Goal: Task Accomplishment & Management: Manage account settings

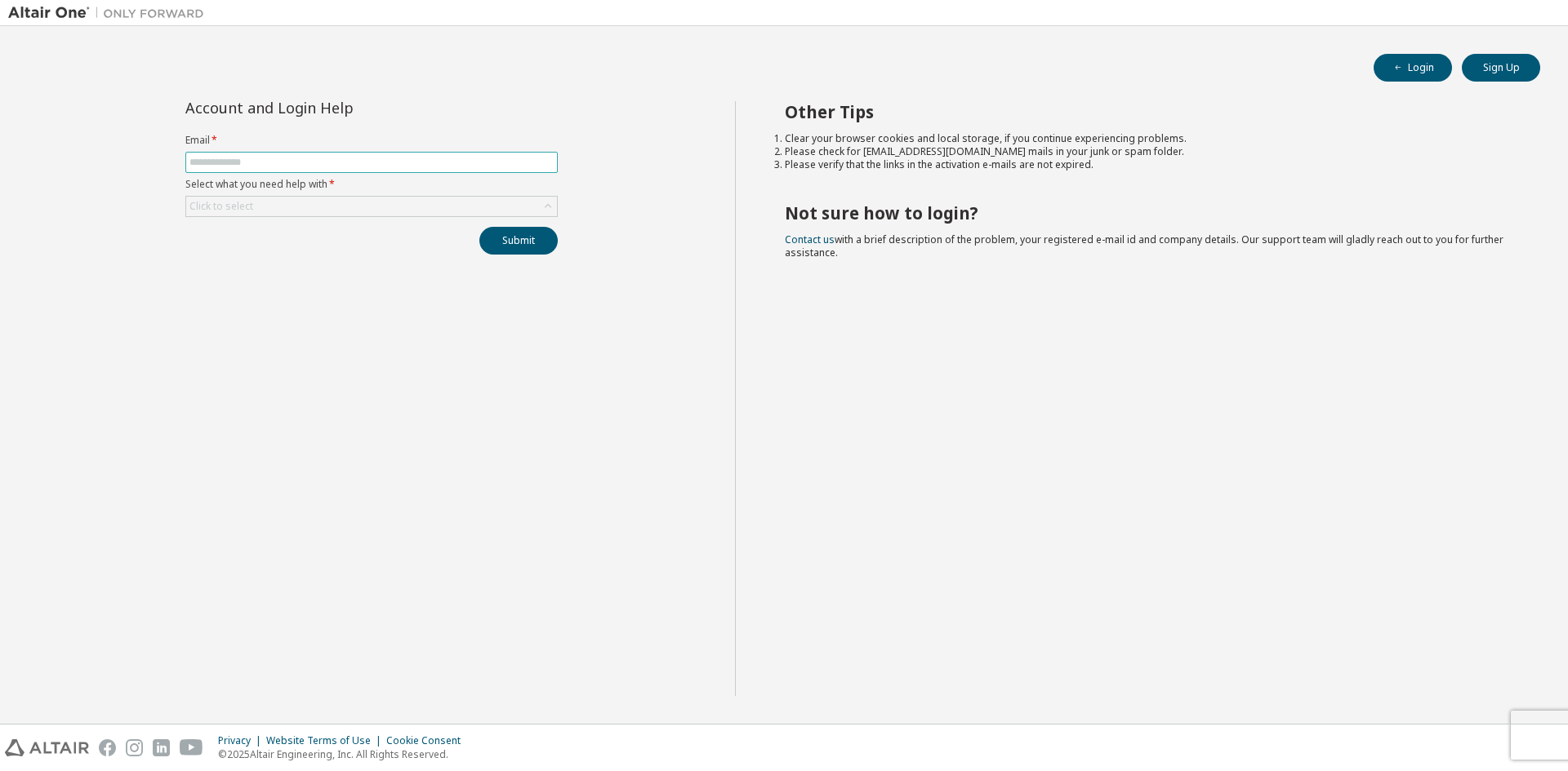
click at [283, 154] on span at bounding box center [371, 163] width 372 height 21
click at [280, 164] on input "text" at bounding box center [372, 162] width 364 height 13
type input "**********"
click at [284, 202] on div "Click to select" at bounding box center [371, 206] width 371 height 19
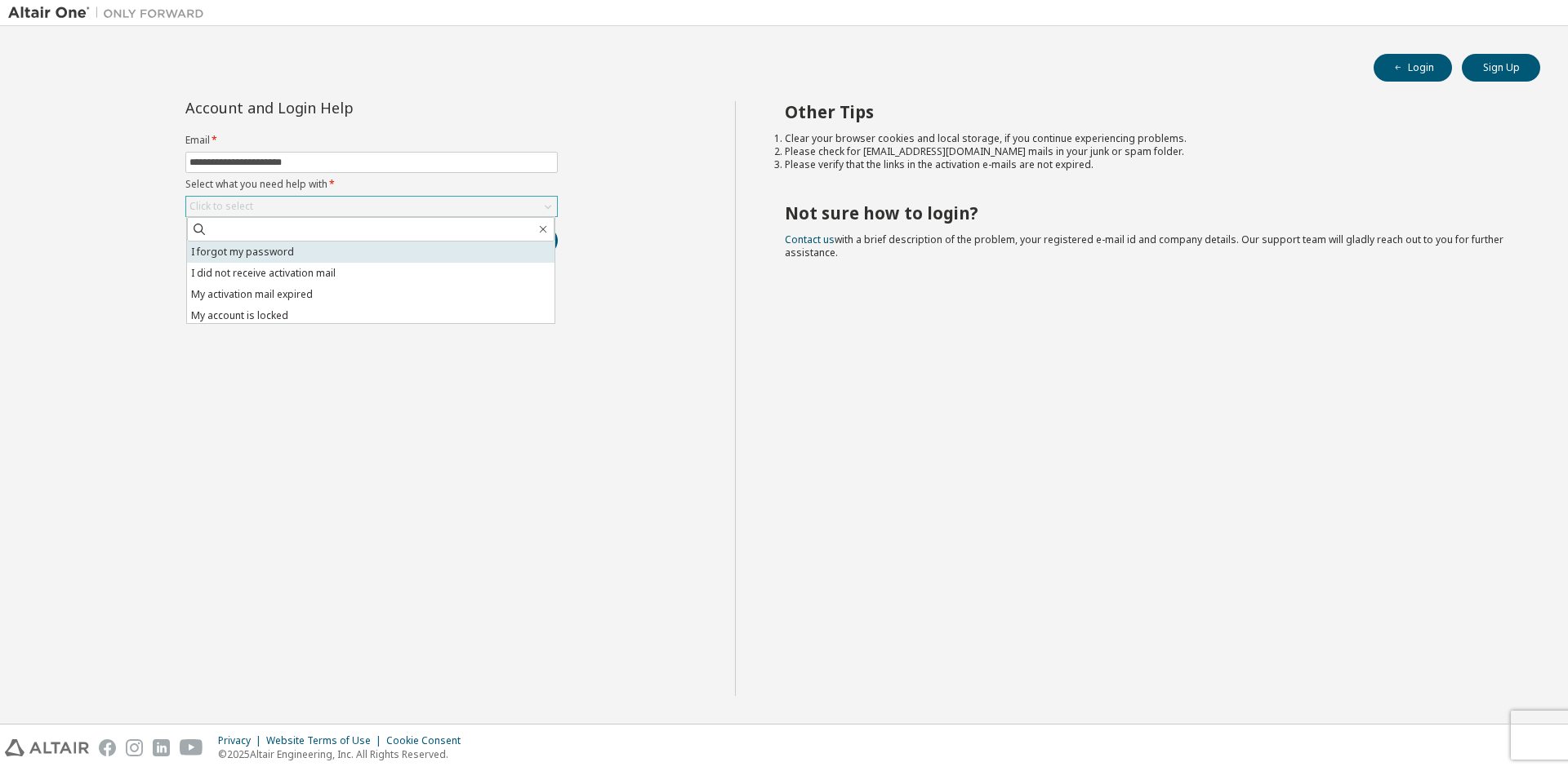
click at [270, 250] on li "I forgot my password" at bounding box center [370, 252] width 367 height 21
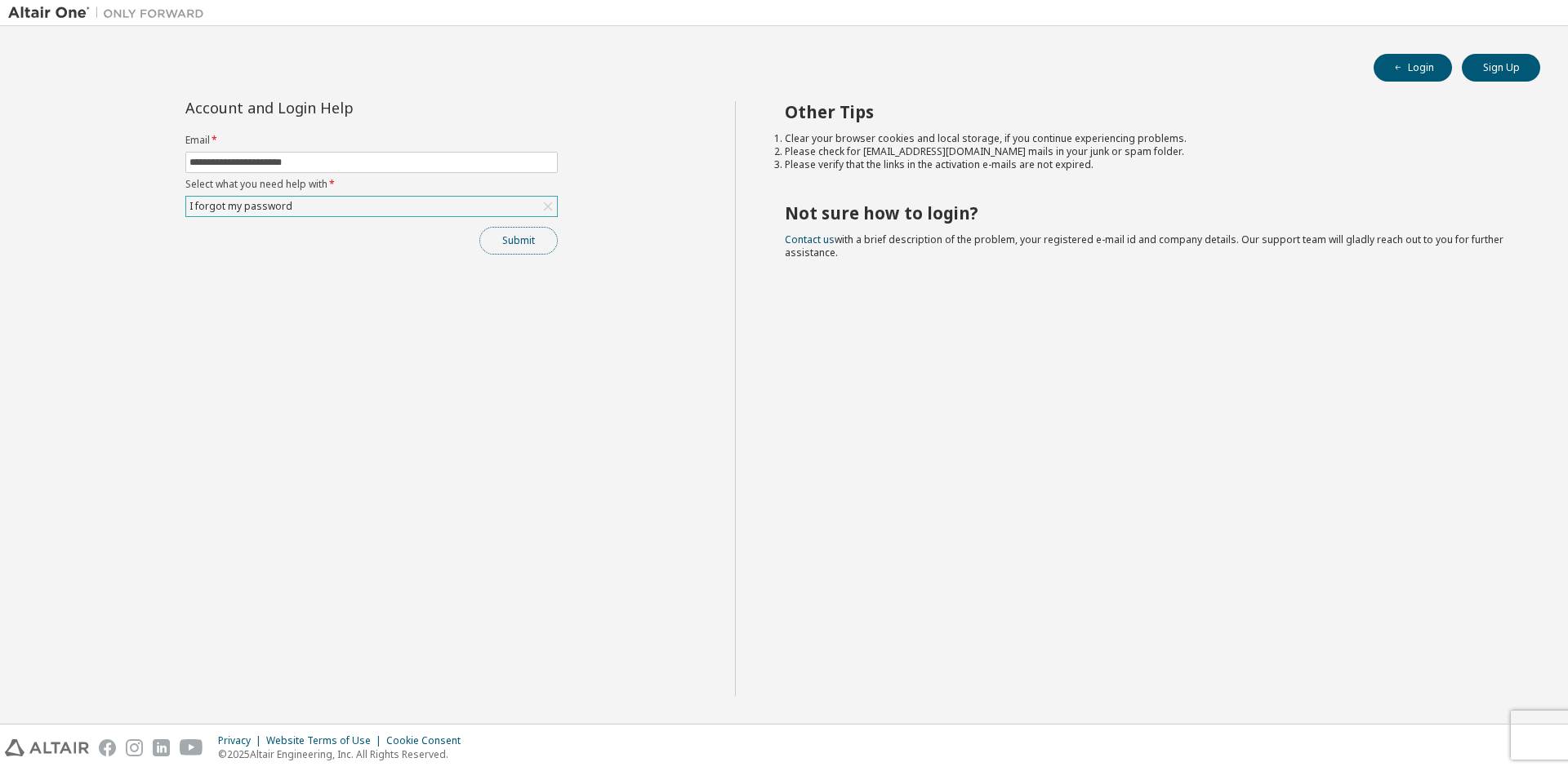
click at [524, 245] on button "Submit" at bounding box center [518, 240] width 79 height 28
click at [1419, 71] on button "Login" at bounding box center [1412, 67] width 79 height 28
click at [256, 154] on span at bounding box center [371, 163] width 372 height 21
click at [257, 159] on input "text" at bounding box center [372, 162] width 364 height 13
type input "**********"
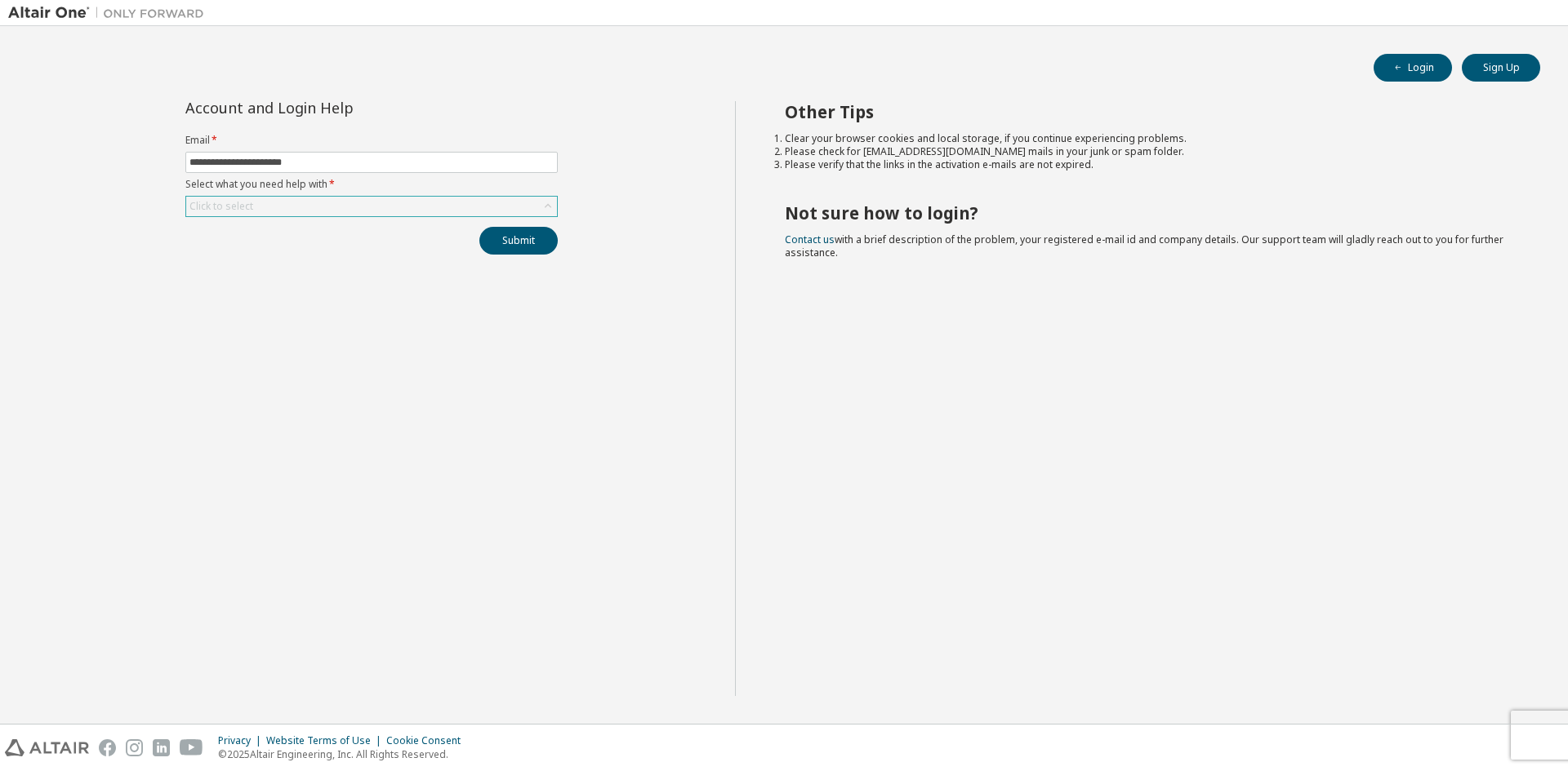
click at [291, 204] on div "Click to select" at bounding box center [371, 206] width 371 height 19
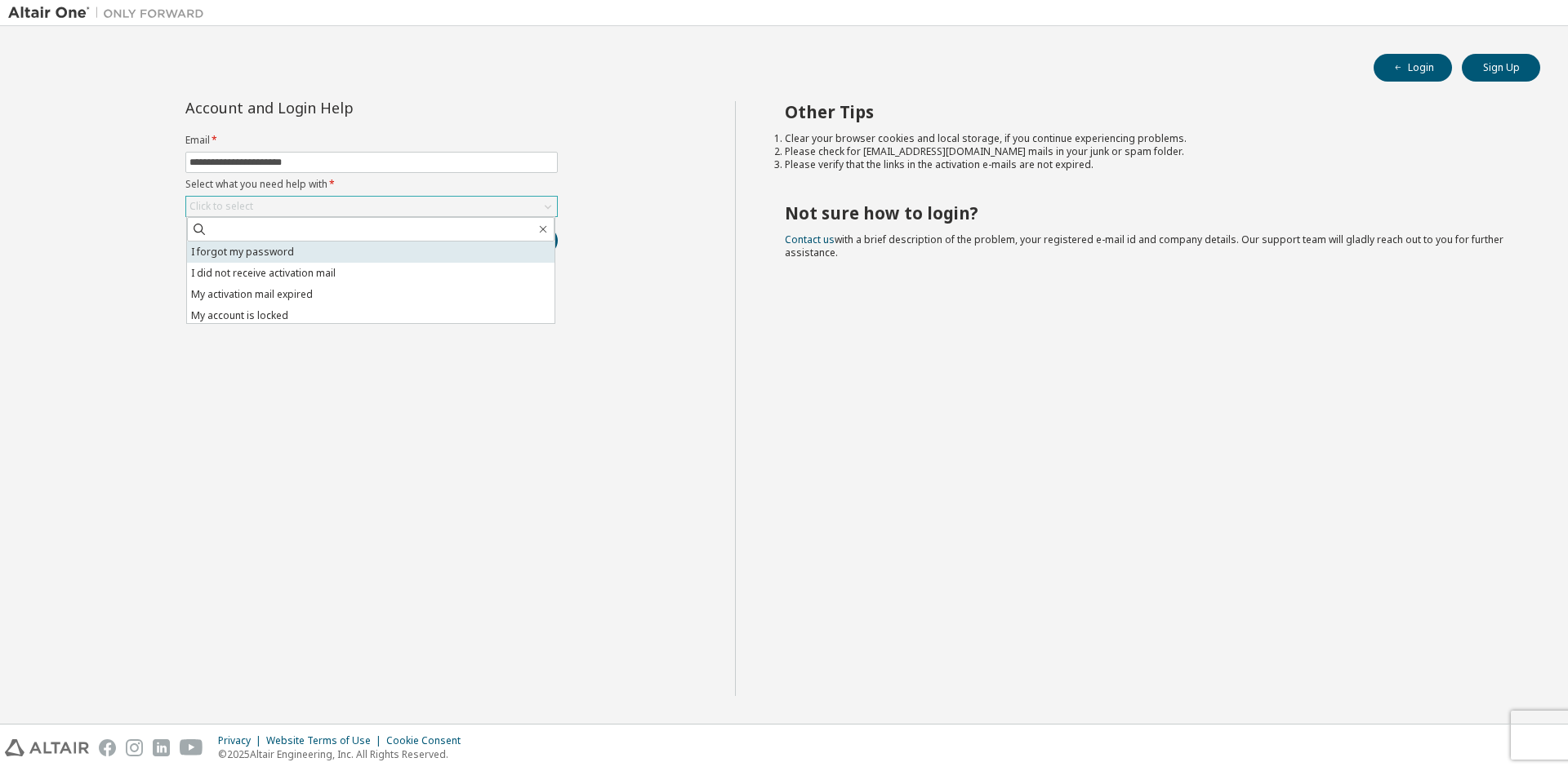
click at [270, 254] on li "I forgot my password" at bounding box center [370, 252] width 367 height 21
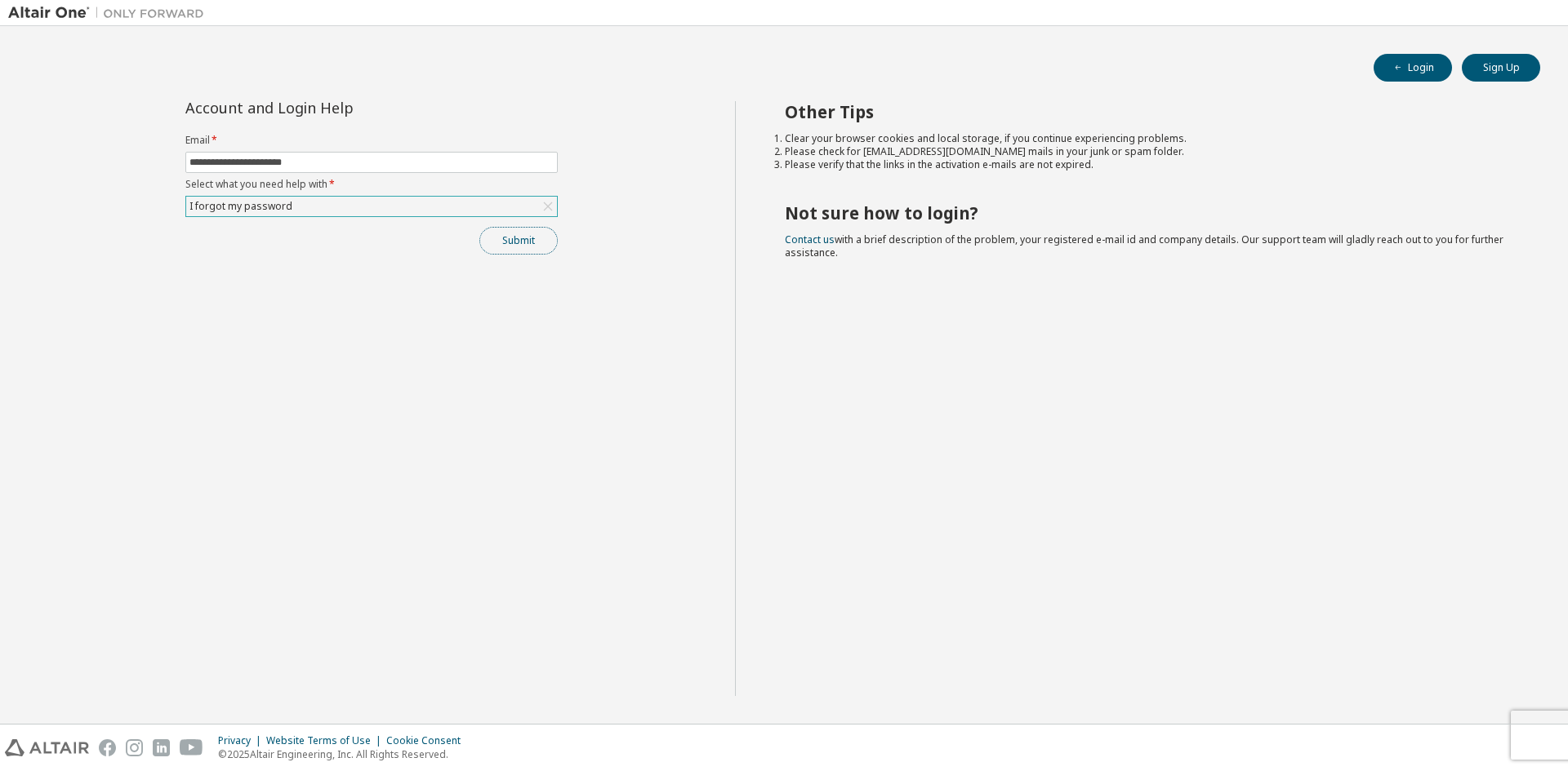
click at [529, 241] on button "Submit" at bounding box center [518, 240] width 79 height 28
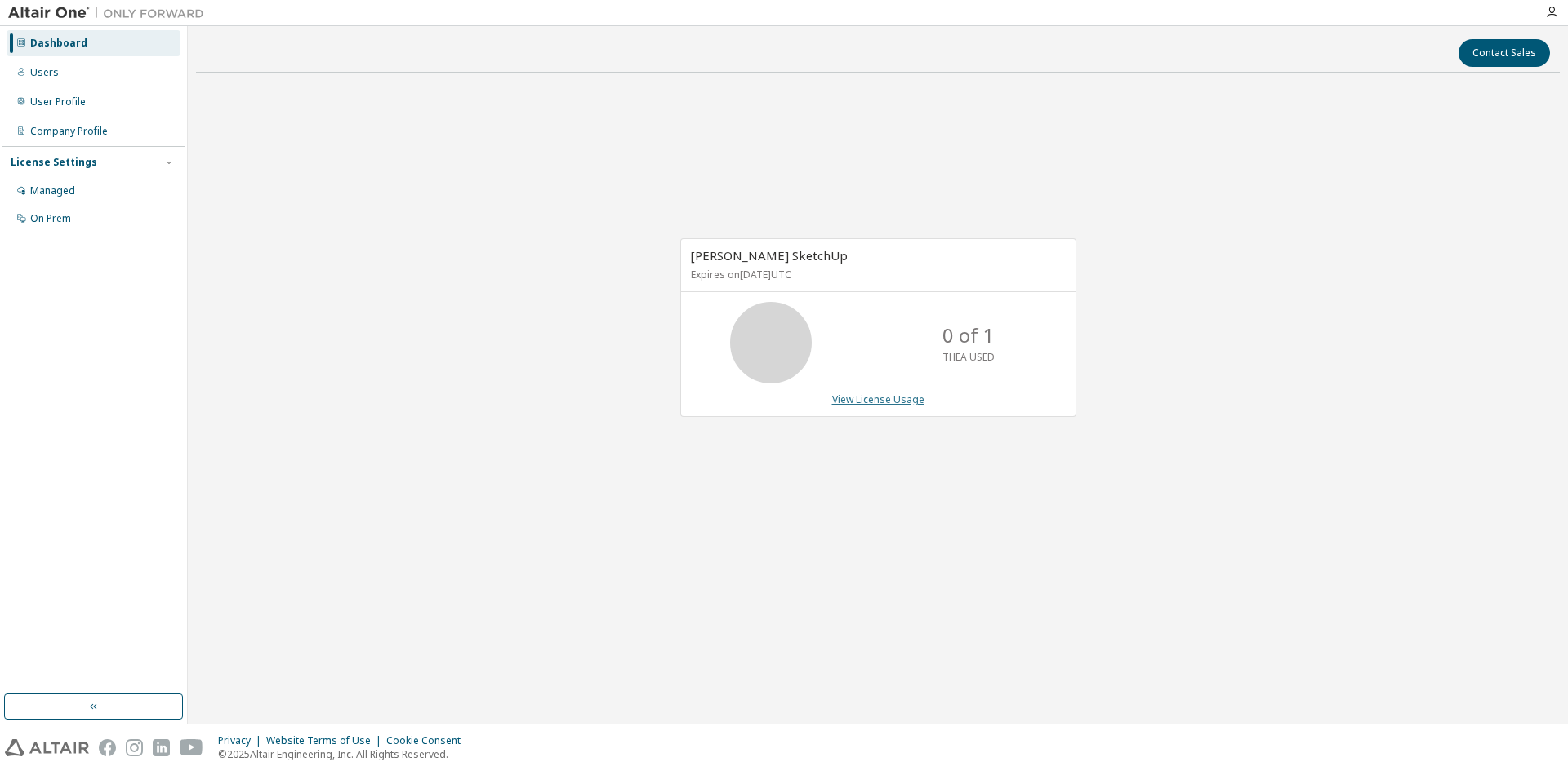
click at [893, 402] on link "View License Usage" at bounding box center [878, 399] width 93 height 14
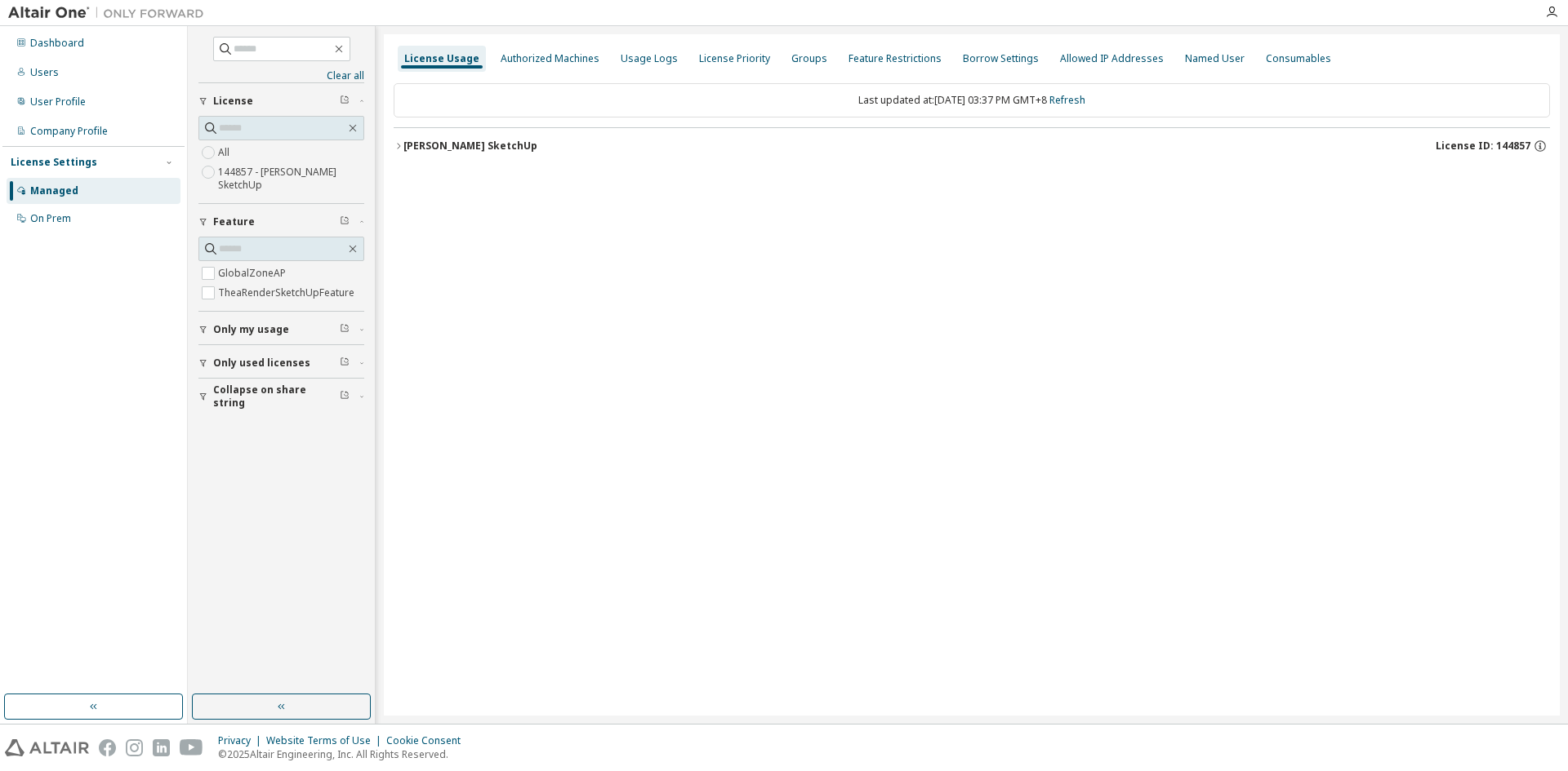
click at [451, 146] on div "[PERSON_NAME] SketchUp" at bounding box center [470, 145] width 134 height 13
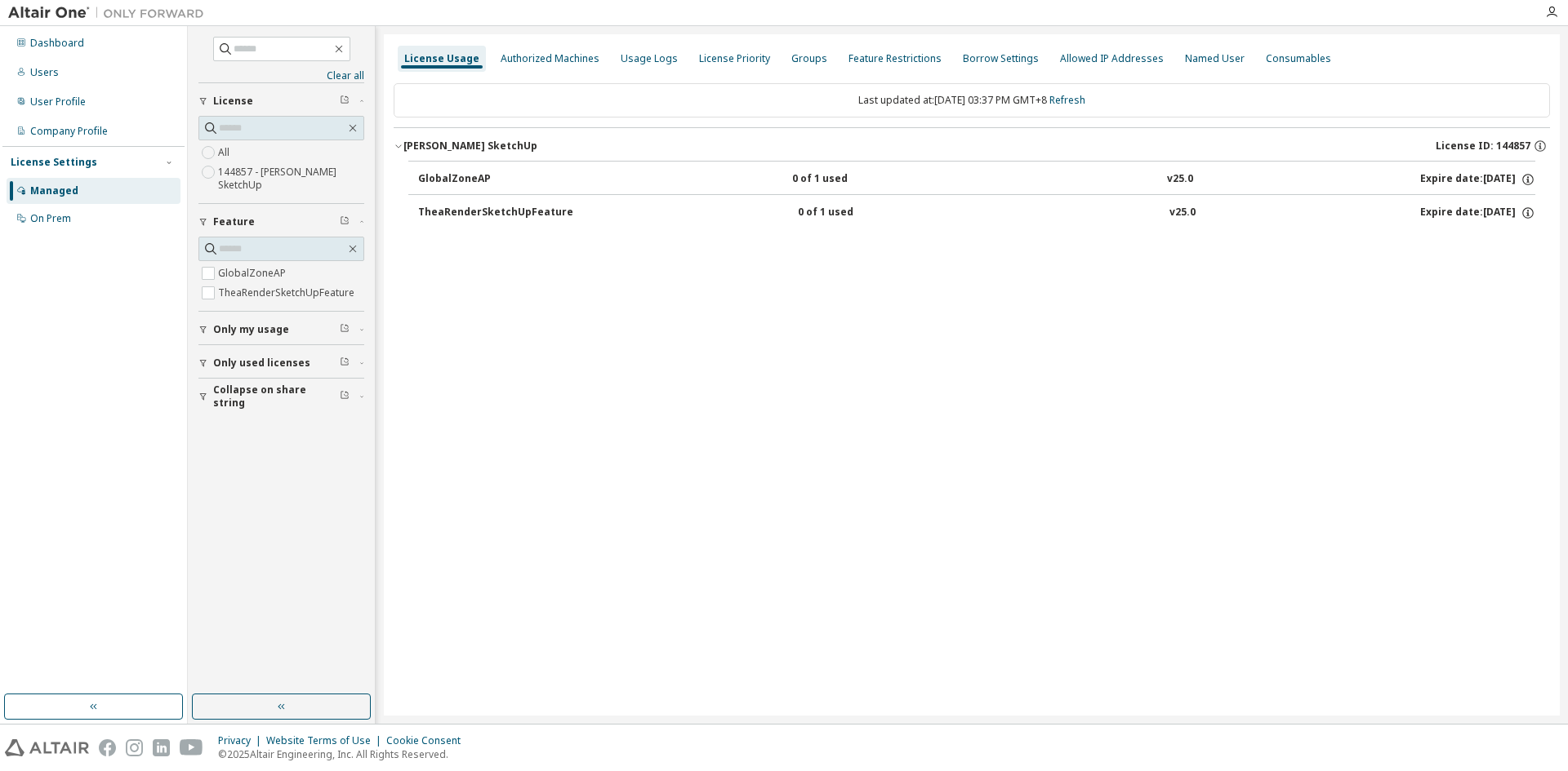
click at [468, 210] on div "TheaRenderSketchUpFeature" at bounding box center [495, 212] width 155 height 15
click at [499, 206] on div "TheaRenderSketchUpFeature" at bounding box center [495, 212] width 155 height 15
click at [1435, 210] on div "Expire date: [DATE]" at bounding box center [1477, 212] width 115 height 15
click at [282, 291] on label "TheaRenderSketchUpFeature" at bounding box center [287, 293] width 139 height 19
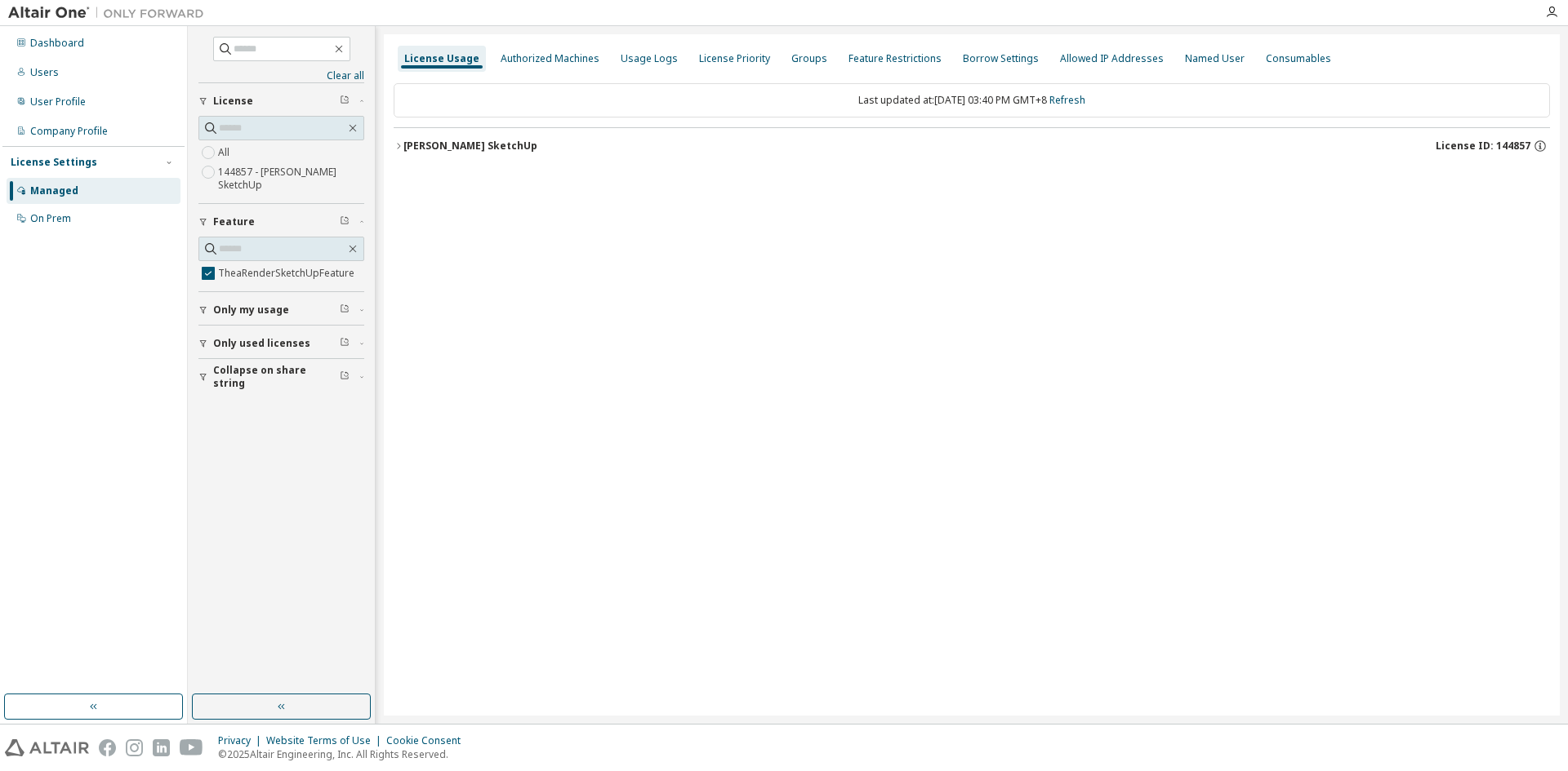
click at [433, 143] on div "[PERSON_NAME] SketchUp" at bounding box center [470, 145] width 134 height 13
click at [444, 174] on div "TheaRenderSketchUpFeature" at bounding box center [495, 179] width 155 height 15
click at [464, 173] on div "TheaRenderSketchUpFeature" at bounding box center [495, 179] width 155 height 15
click at [554, 58] on div "Authorized Machines" at bounding box center [549, 58] width 98 height 13
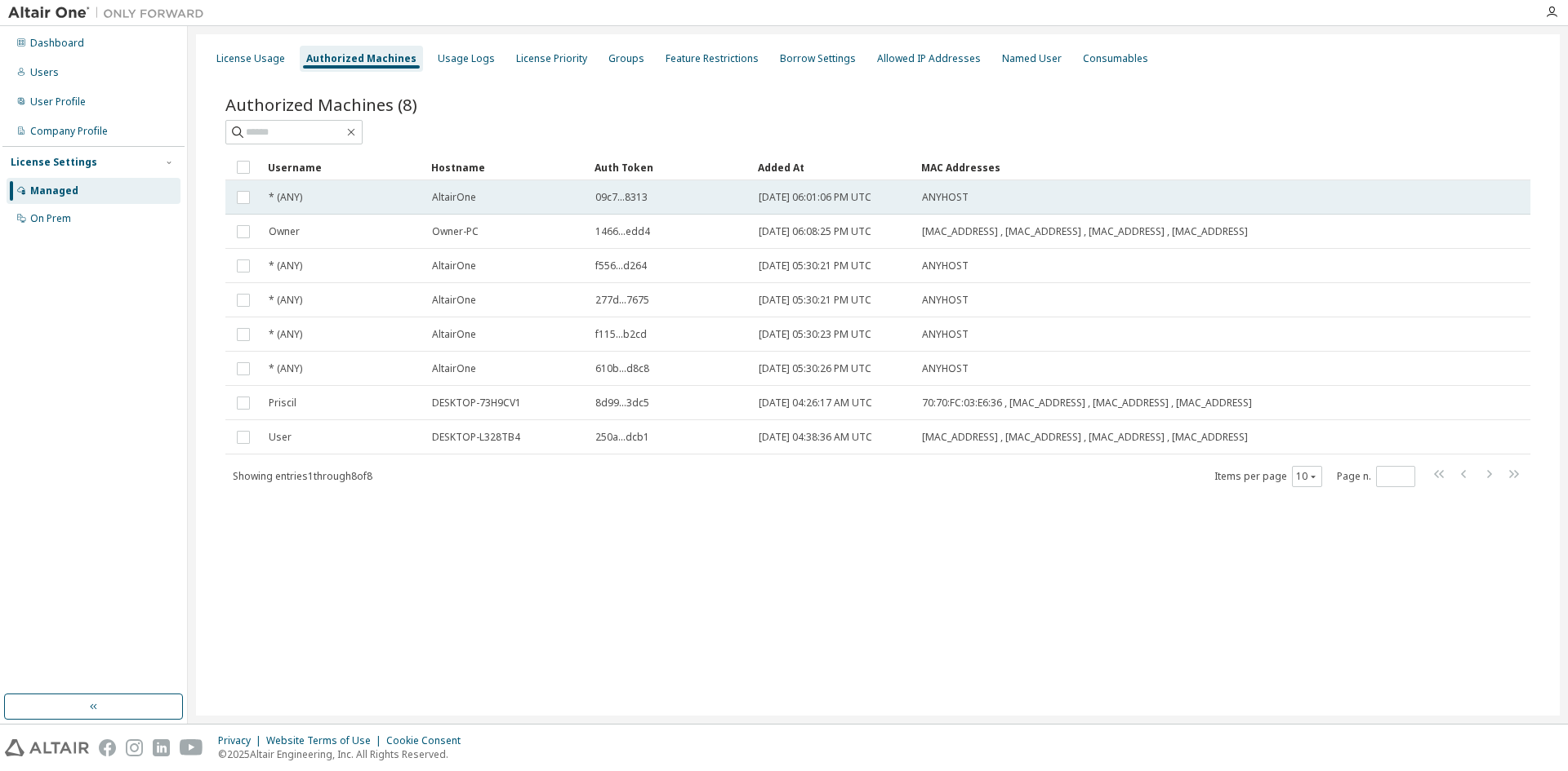
click at [443, 200] on span "AltairOne" at bounding box center [454, 197] width 44 height 13
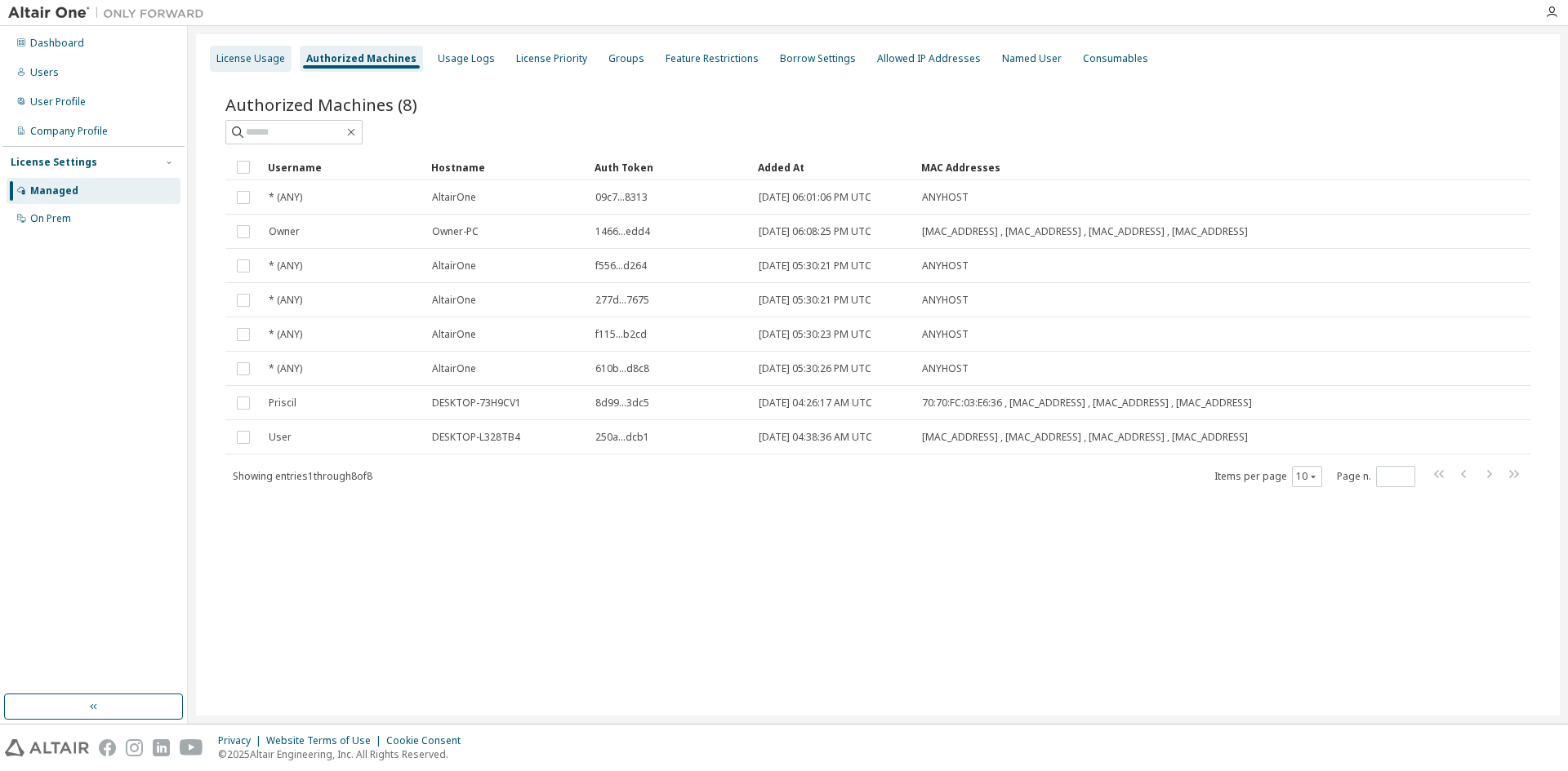
click at [247, 57] on div "License Usage" at bounding box center [250, 58] width 68 height 13
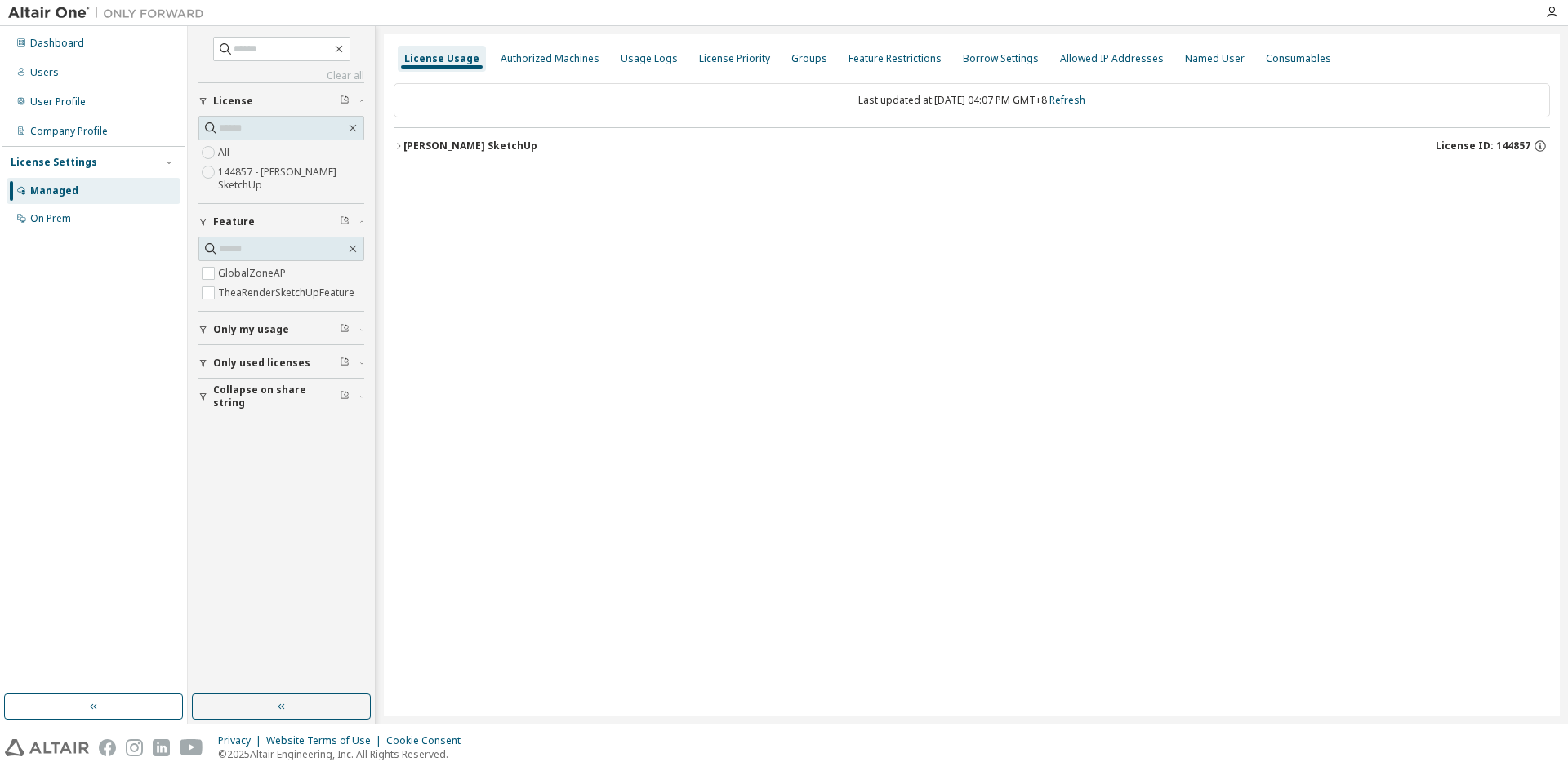
click at [1472, 145] on span "License ID: 144857" at bounding box center [1482, 145] width 94 height 13
